Goal: Task Accomplishment & Management: Use online tool/utility

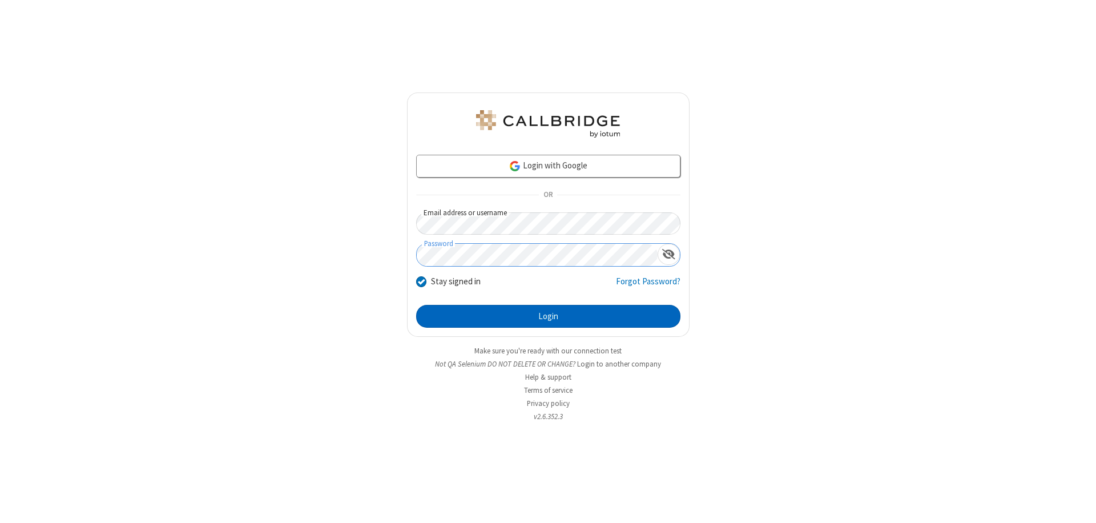
click at [548, 316] on button "Login" at bounding box center [548, 316] width 264 height 23
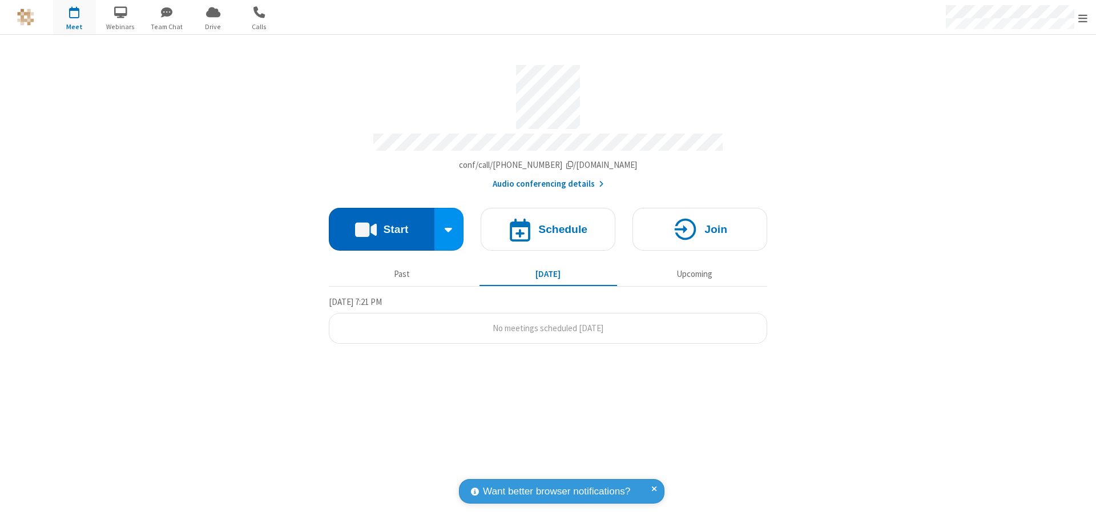
click at [381, 224] on button "Start" at bounding box center [382, 229] width 106 height 43
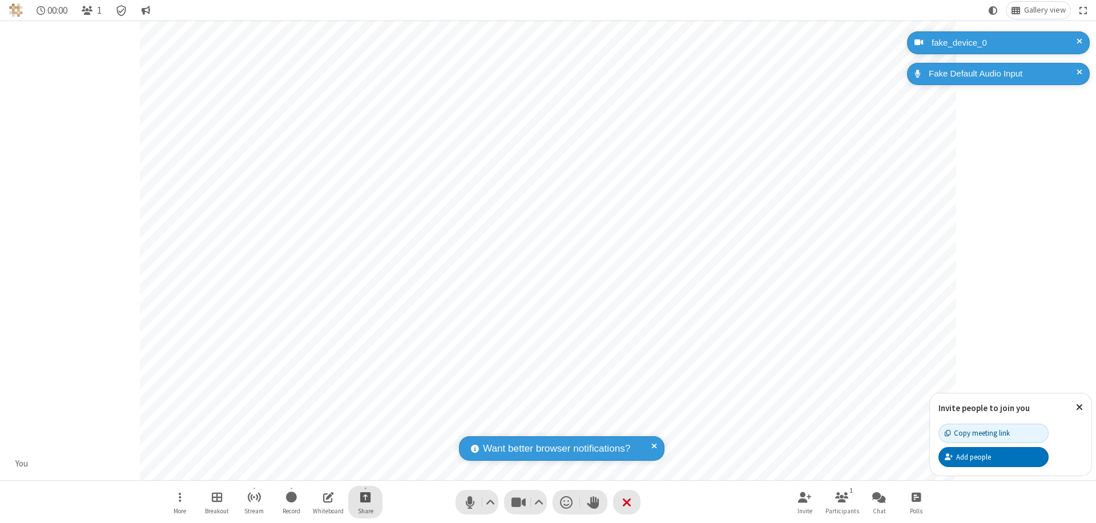
click at [365, 497] on span "Start sharing" at bounding box center [365, 497] width 11 height 14
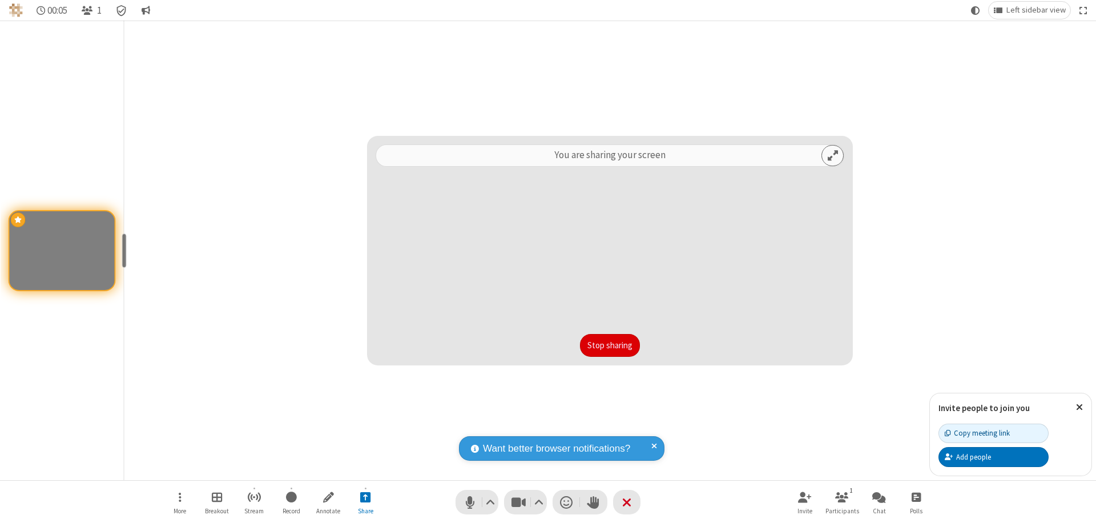
click at [610, 345] on button "Stop sharing" at bounding box center [610, 345] width 60 height 23
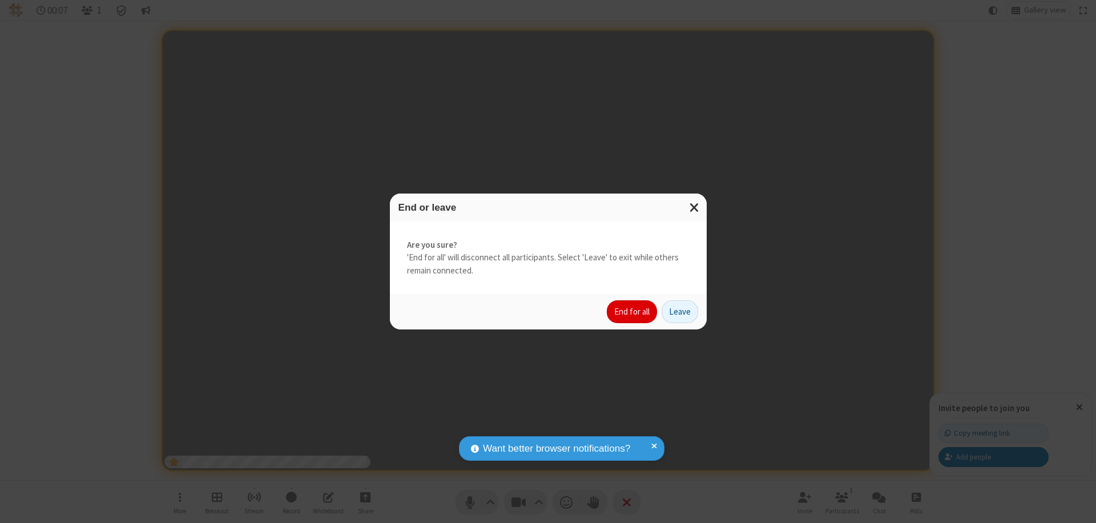
click at [632, 312] on button "End for all" at bounding box center [632, 311] width 50 height 23
